Goal: Task Accomplishment & Management: Complete application form

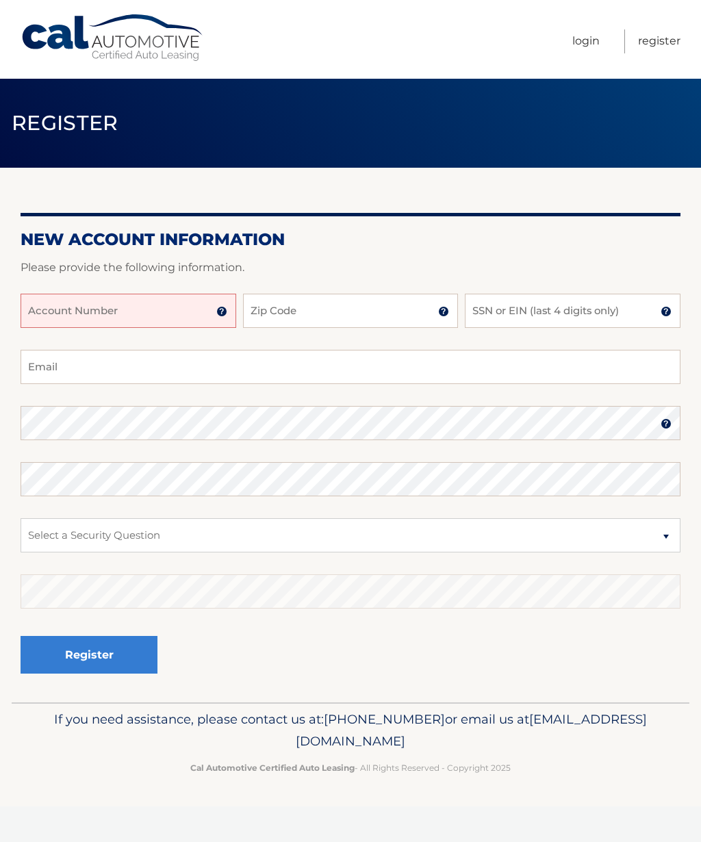
scroll to position [1, 0]
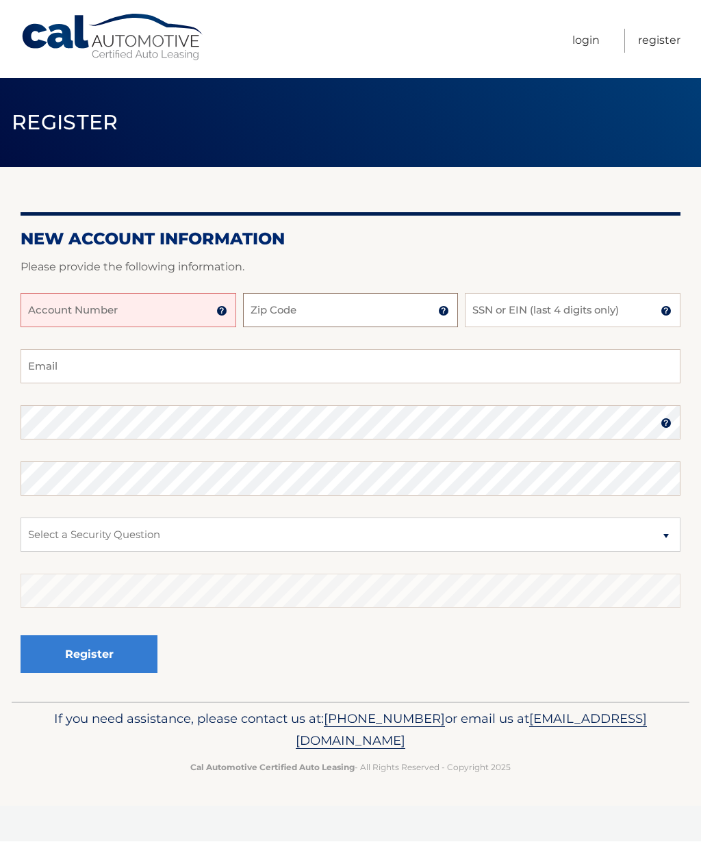
click at [346, 310] on input "Zip Code" at bounding box center [351, 311] width 216 height 34
type input "13039"
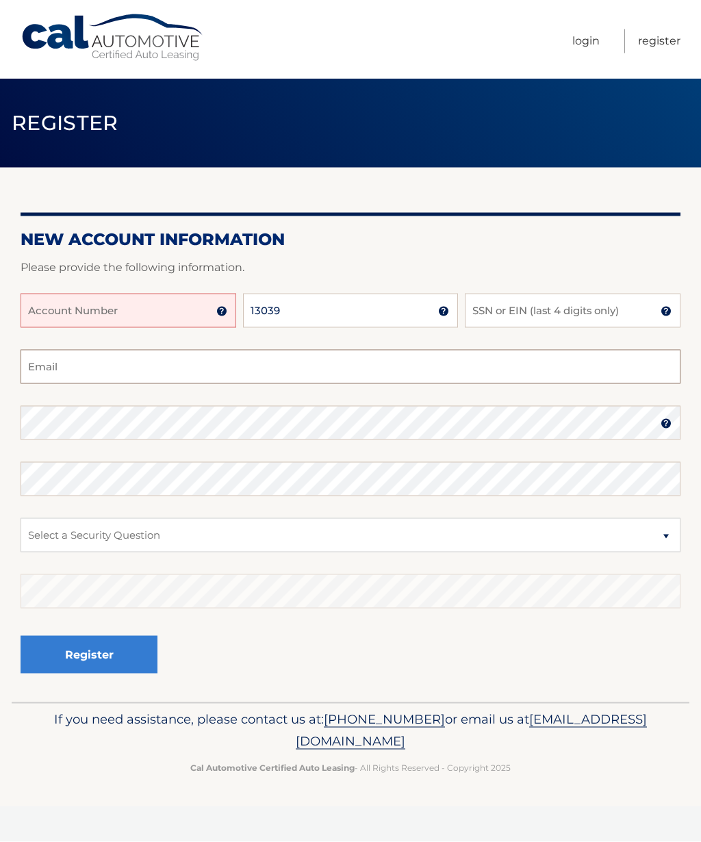
type input "[EMAIL_ADDRESS][DOMAIN_NAME]"
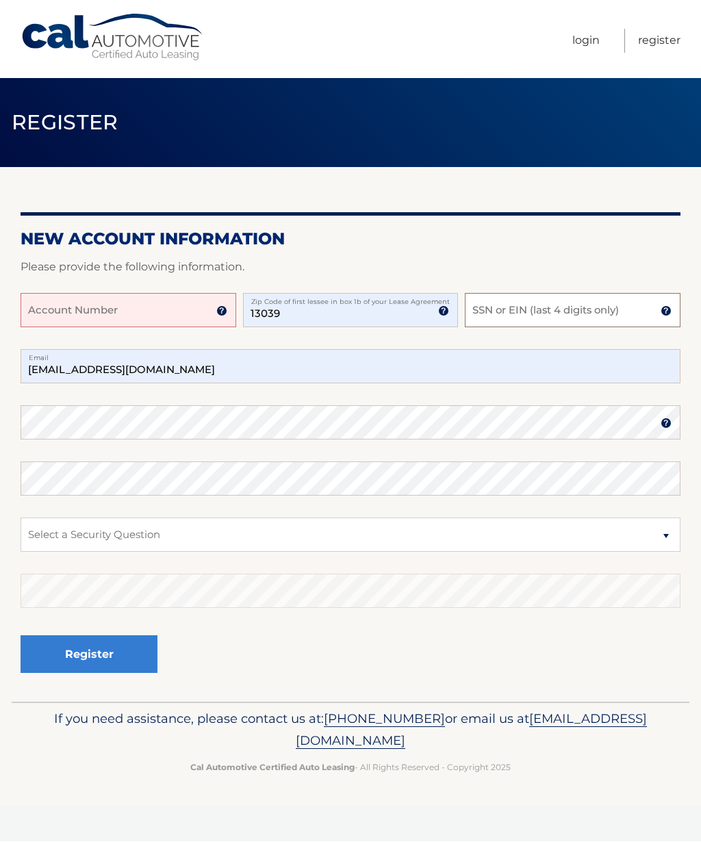
click at [514, 306] on input "SSN or EIN (last 4 digits only)" at bounding box center [573, 311] width 216 height 34
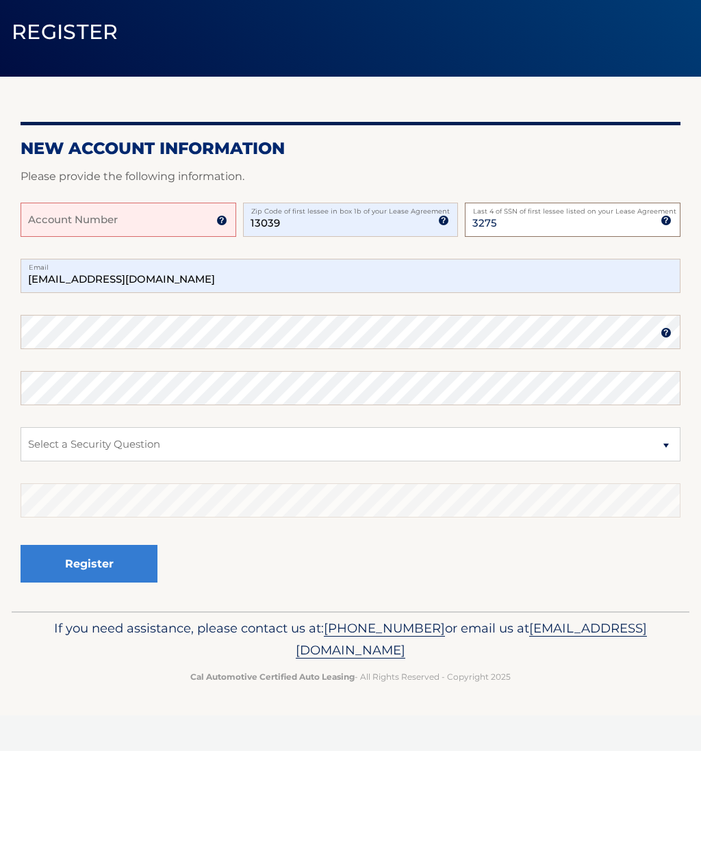
type input "3275"
click at [48, 294] on input "Account Number" at bounding box center [129, 311] width 216 height 34
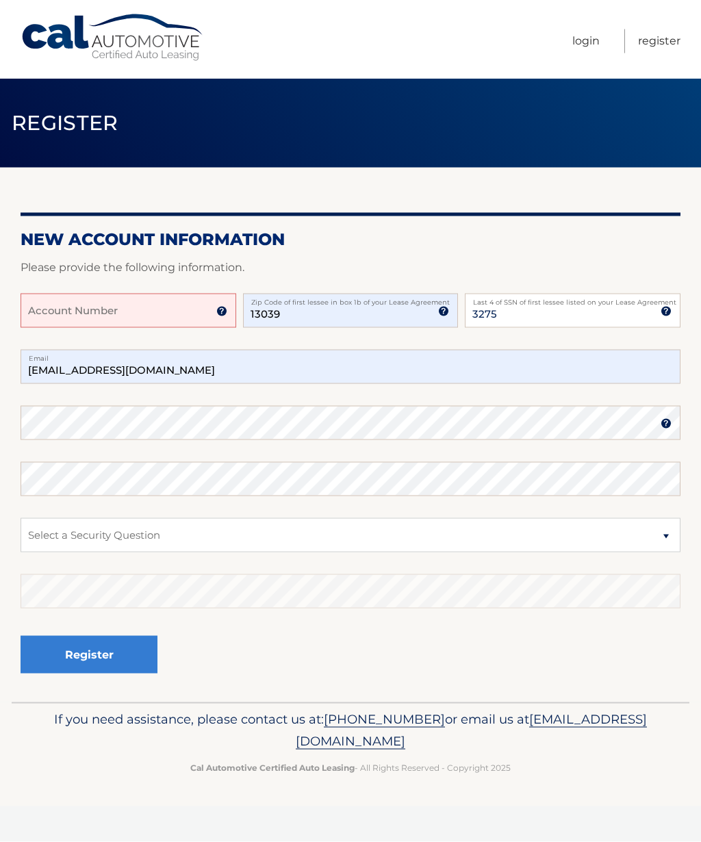
paste input "44456015591"
type input "44456015591"
click at [667, 420] on img at bounding box center [666, 423] width 11 height 11
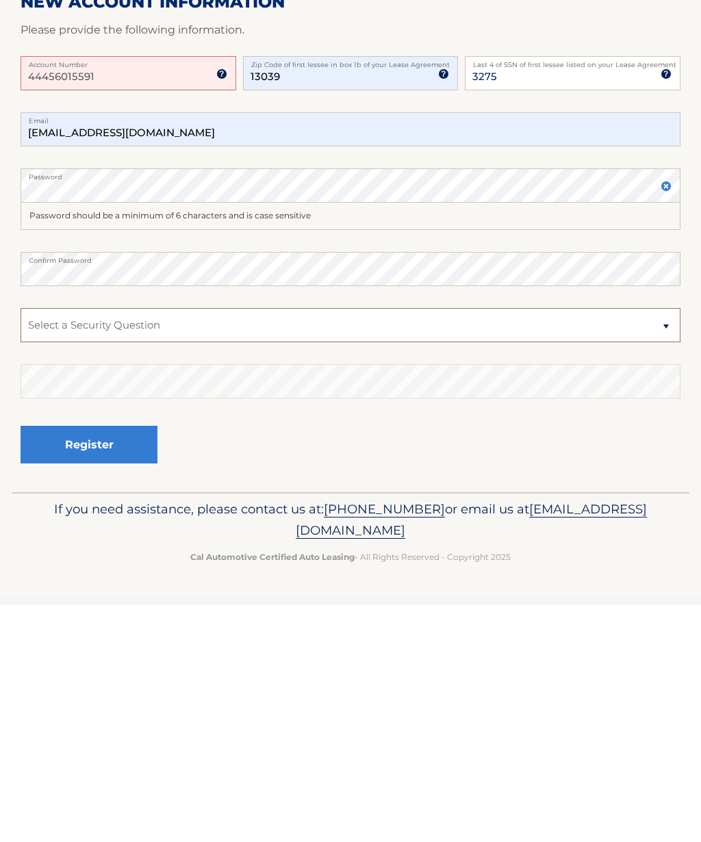
click at [61, 546] on select "Select a Security Question What was the name of your elementary school? What is…" at bounding box center [351, 563] width 660 height 34
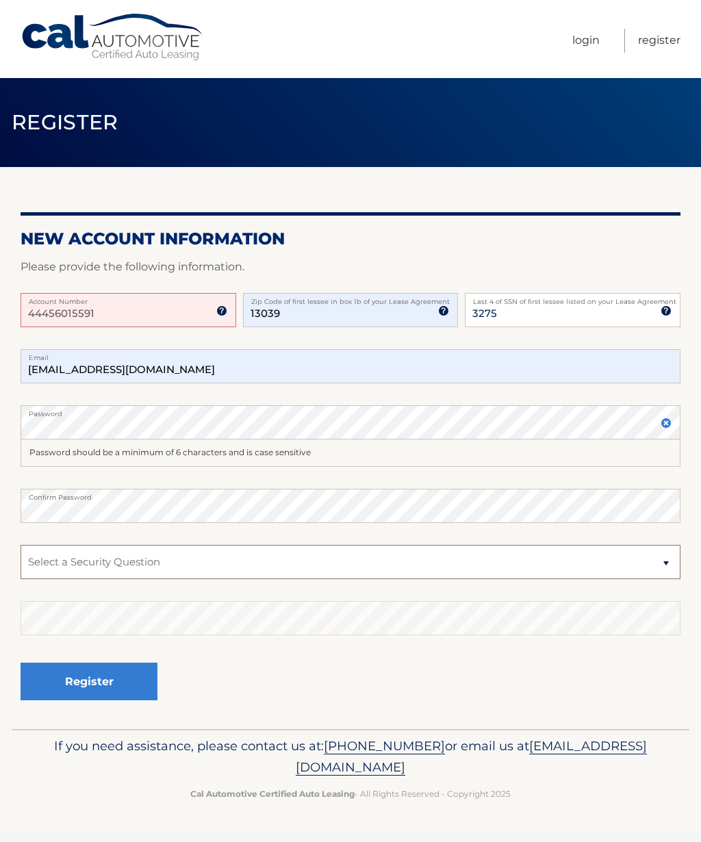
select select "2"
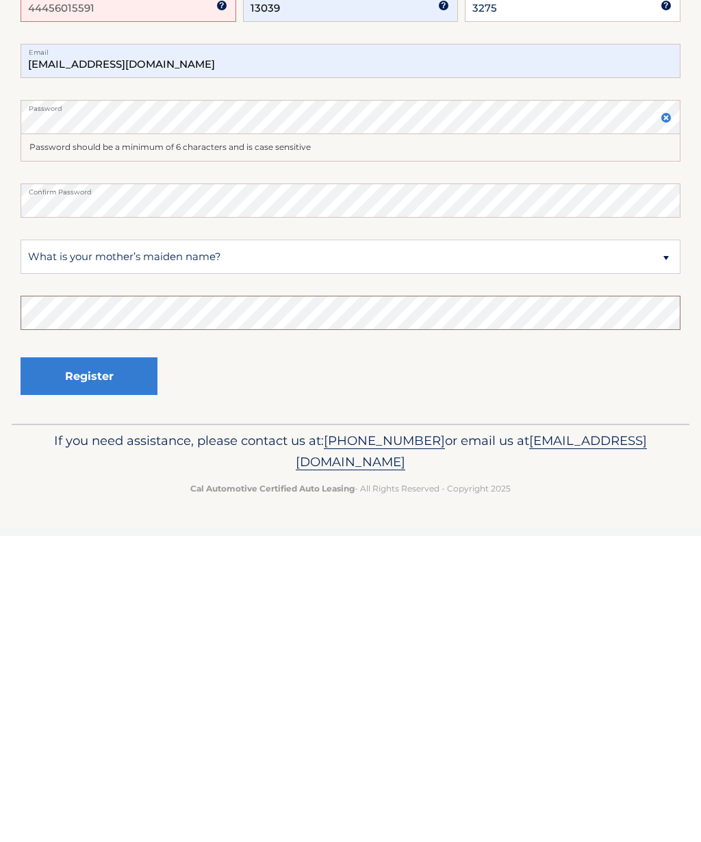
scroll to position [0, 0]
click at [79, 664] on button "Register" at bounding box center [89, 683] width 137 height 38
